Goal: Book appointment/travel/reservation

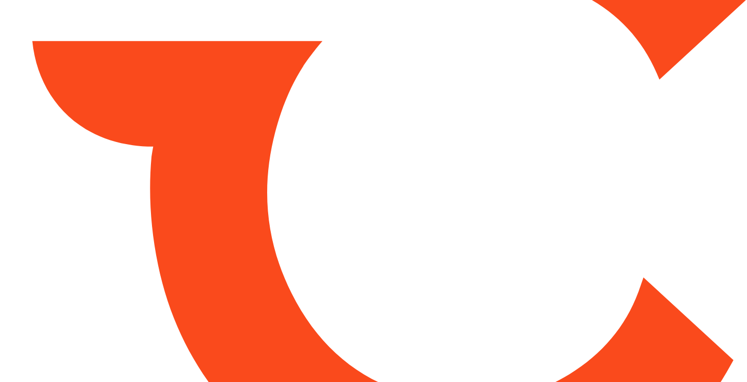
type input "*****"
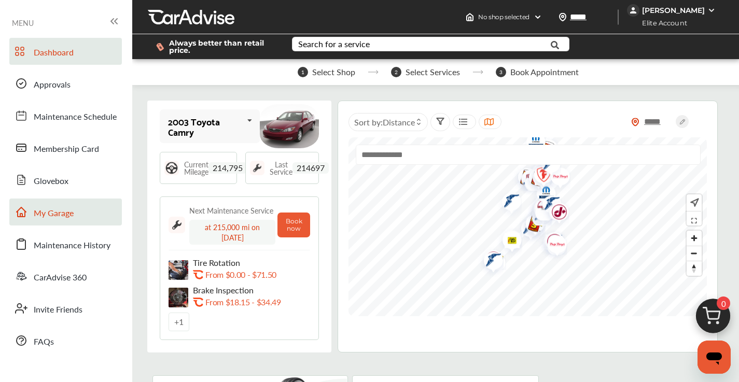
click at [53, 209] on span "My Garage" at bounding box center [54, 213] width 40 height 13
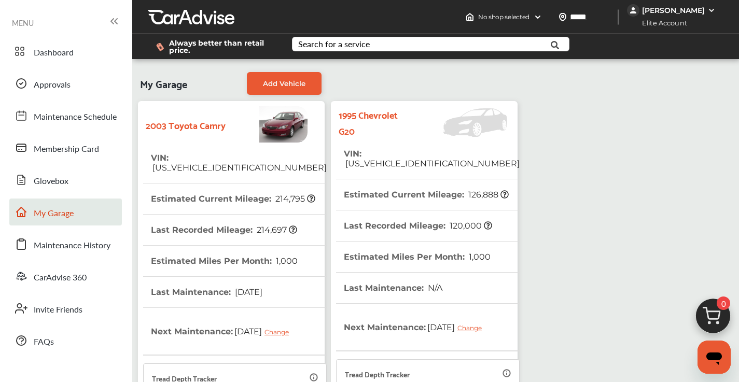
click at [476, 160] on tr "VIN : [US_VEHICLE_IDENTIFICATION_NUMBER]" at bounding box center [428, 159] width 184 height 41
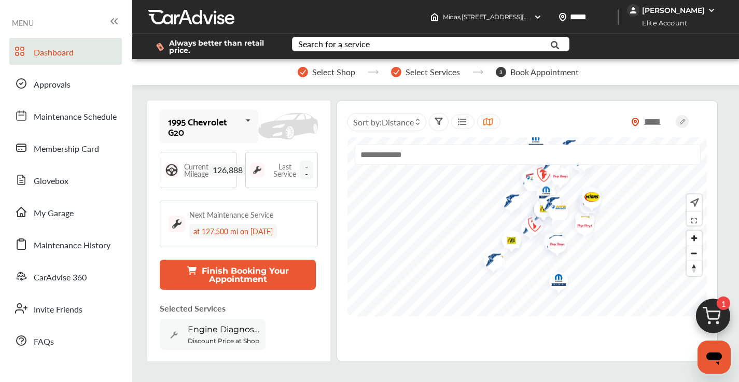
click at [714, 319] on img at bounding box center [714, 319] width 50 height 50
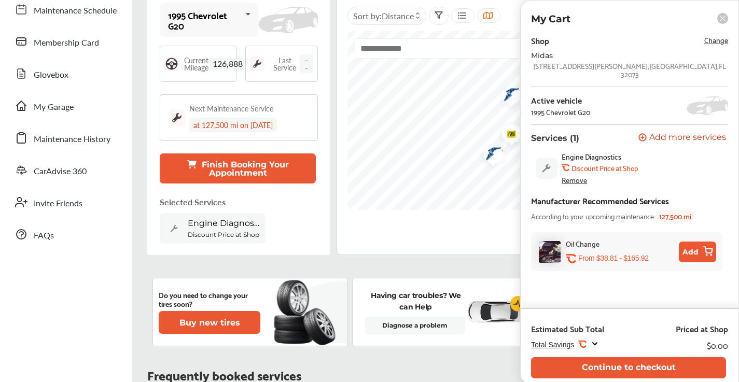
scroll to position [110, 0]
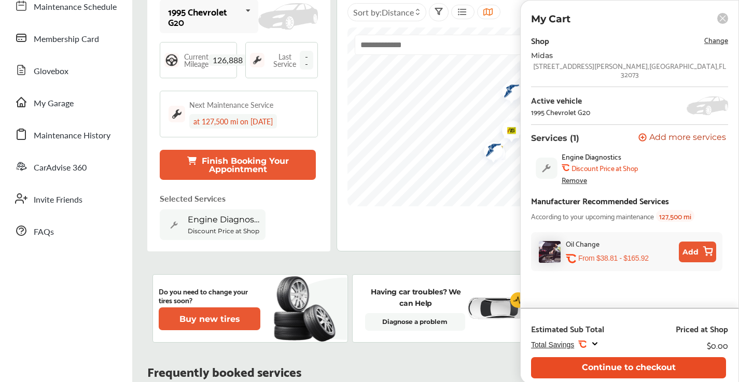
click at [650, 365] on button "Continue to checkout" at bounding box center [628, 367] width 195 height 21
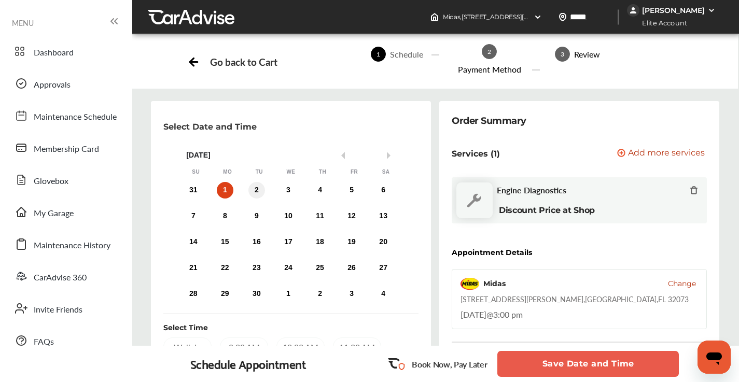
click at [258, 190] on div "2" at bounding box center [257, 190] width 17 height 17
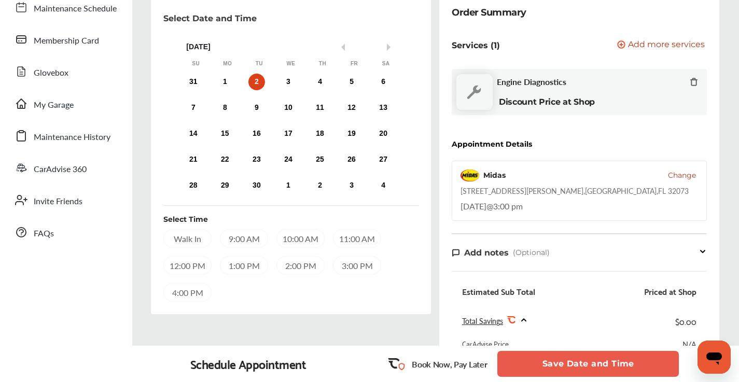
scroll to position [109, 0]
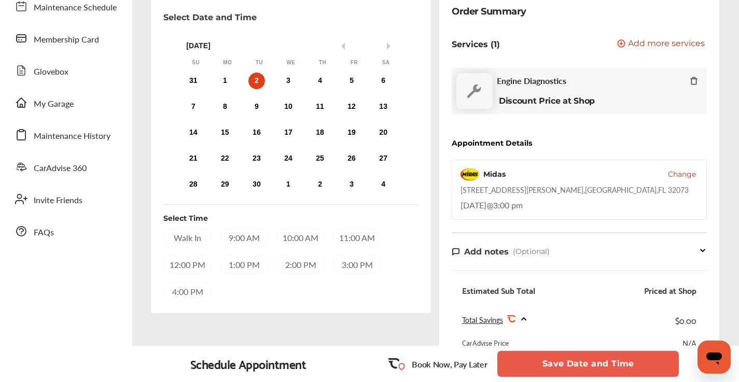
click at [238, 239] on div "9:00 AM" at bounding box center [244, 237] width 48 height 19
click at [191, 236] on div "Walk In" at bounding box center [187, 237] width 48 height 19
click at [583, 364] on button "Save Date and Time" at bounding box center [589, 364] width 182 height 26
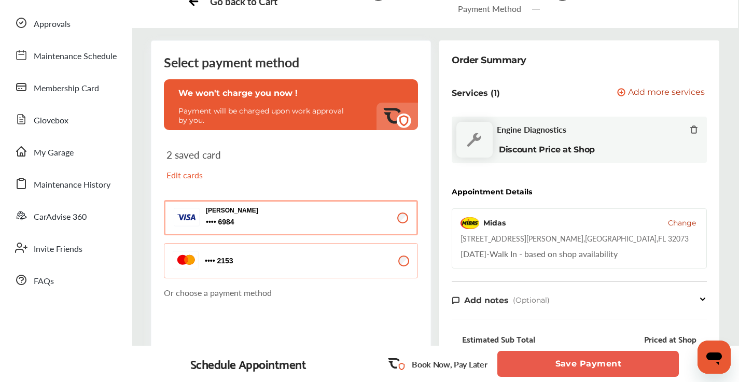
scroll to position [62, 0]
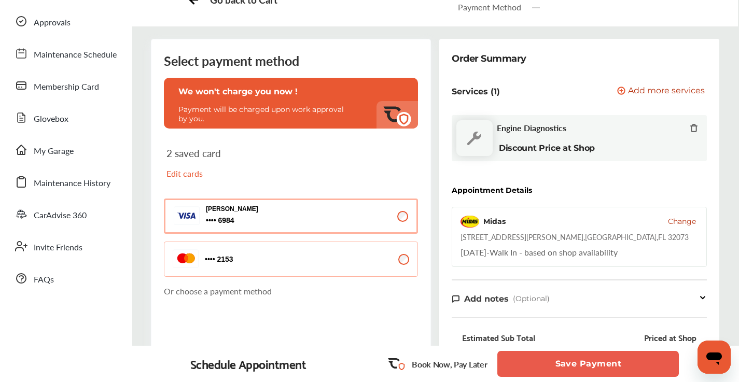
click at [557, 364] on button "Save Payment" at bounding box center [589, 364] width 182 height 26
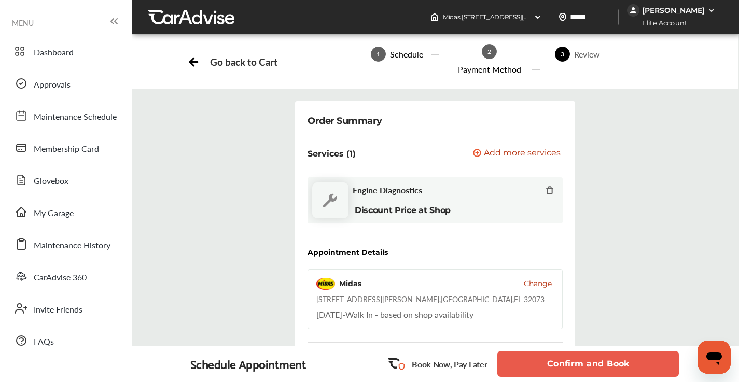
click at [557, 364] on button "Confirm and Book" at bounding box center [589, 364] width 182 height 26
